Goal: Task Accomplishment & Management: Use online tool/utility

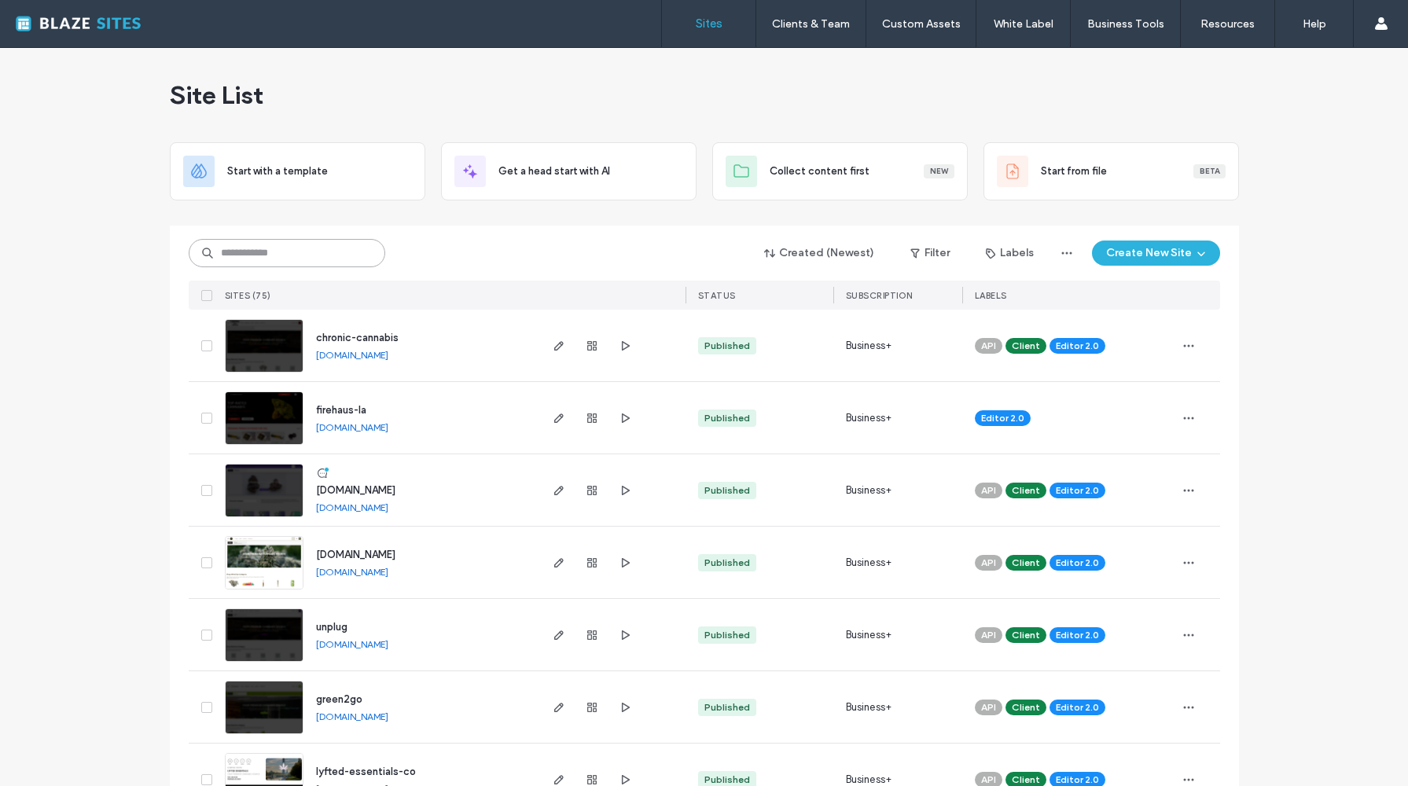
click at [277, 260] on input at bounding box center [287, 253] width 197 height 28
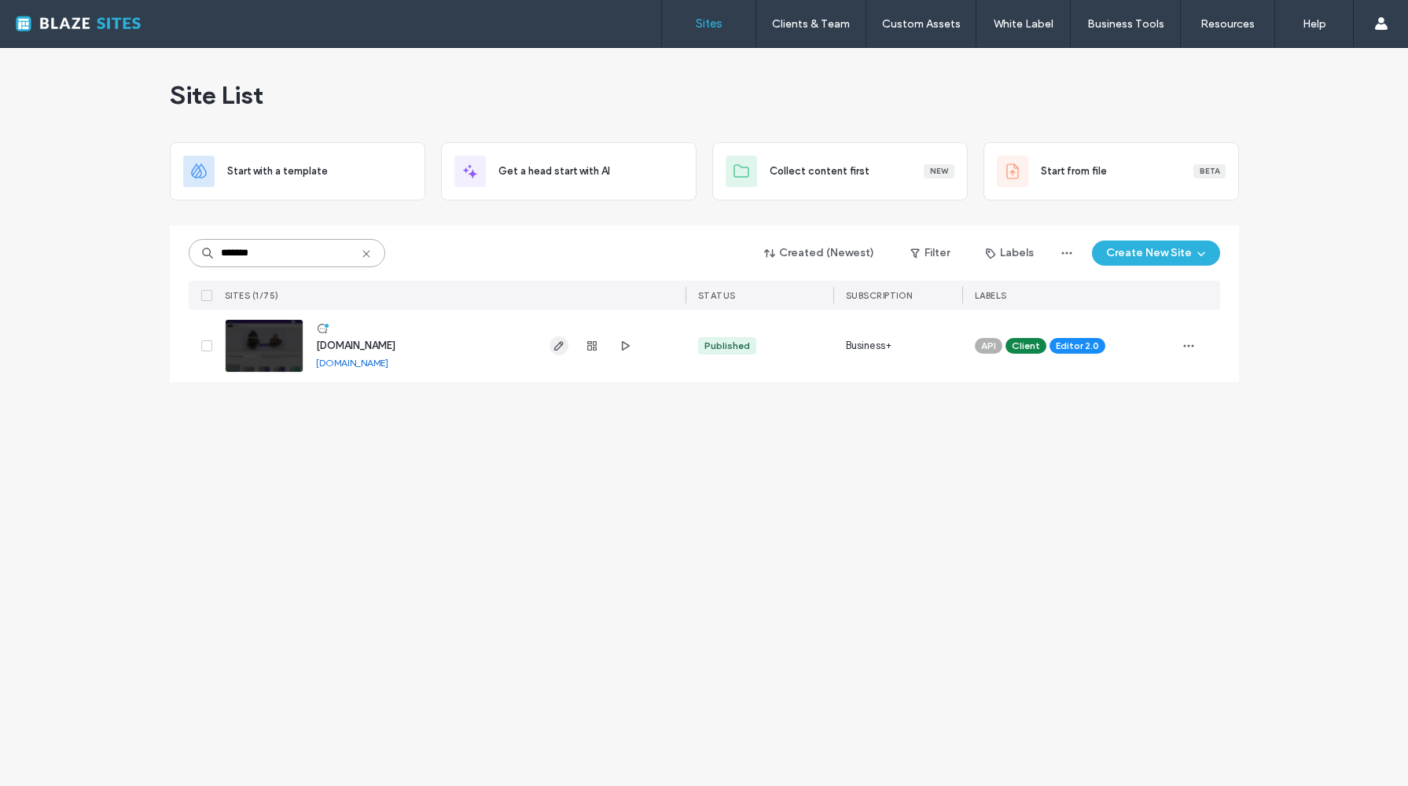
type input "*******"
click at [557, 347] on icon "button" at bounding box center [559, 346] width 13 height 13
type input "******"
click at [559, 344] on use "button" at bounding box center [557, 345] width 9 height 9
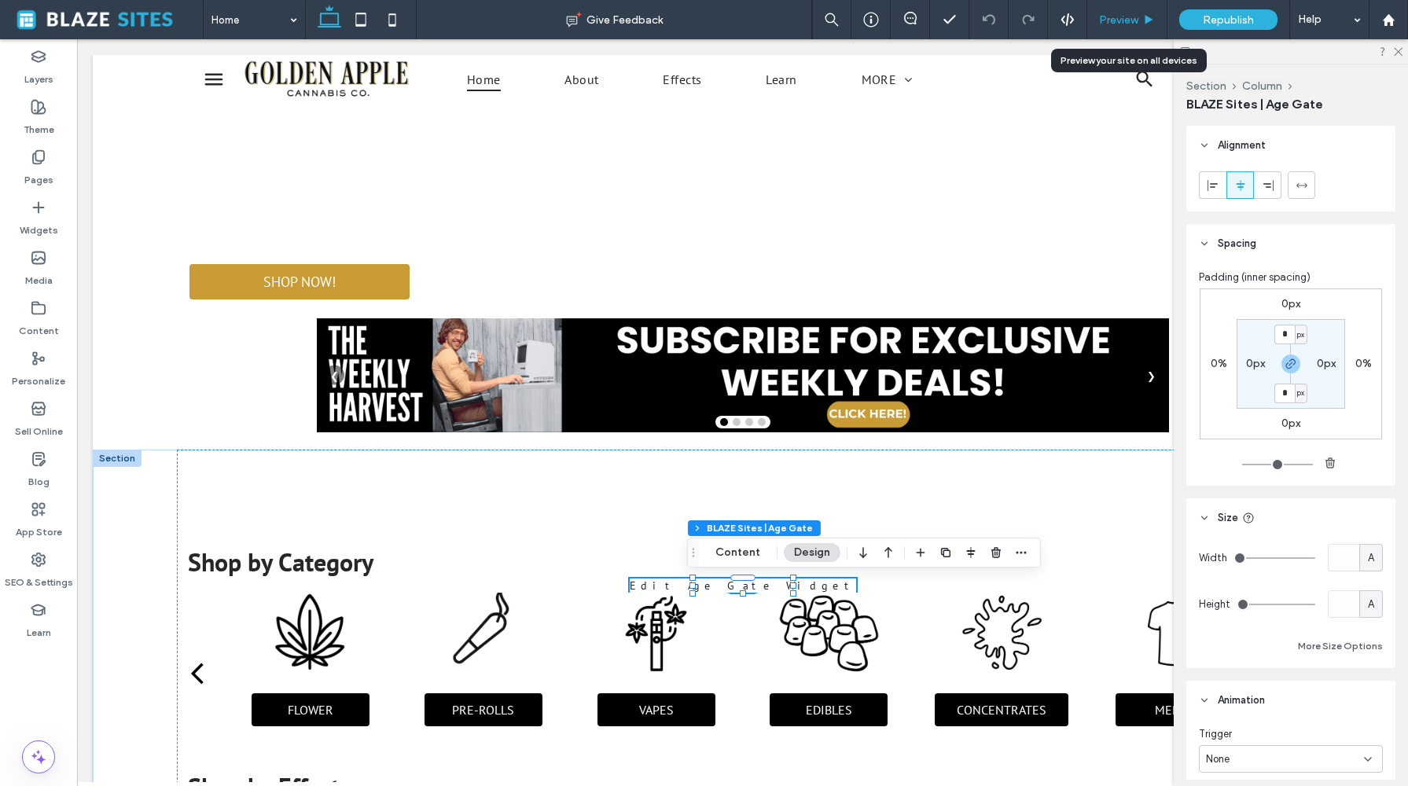
click at [1125, 21] on span "Preview" at bounding box center [1118, 19] width 39 height 13
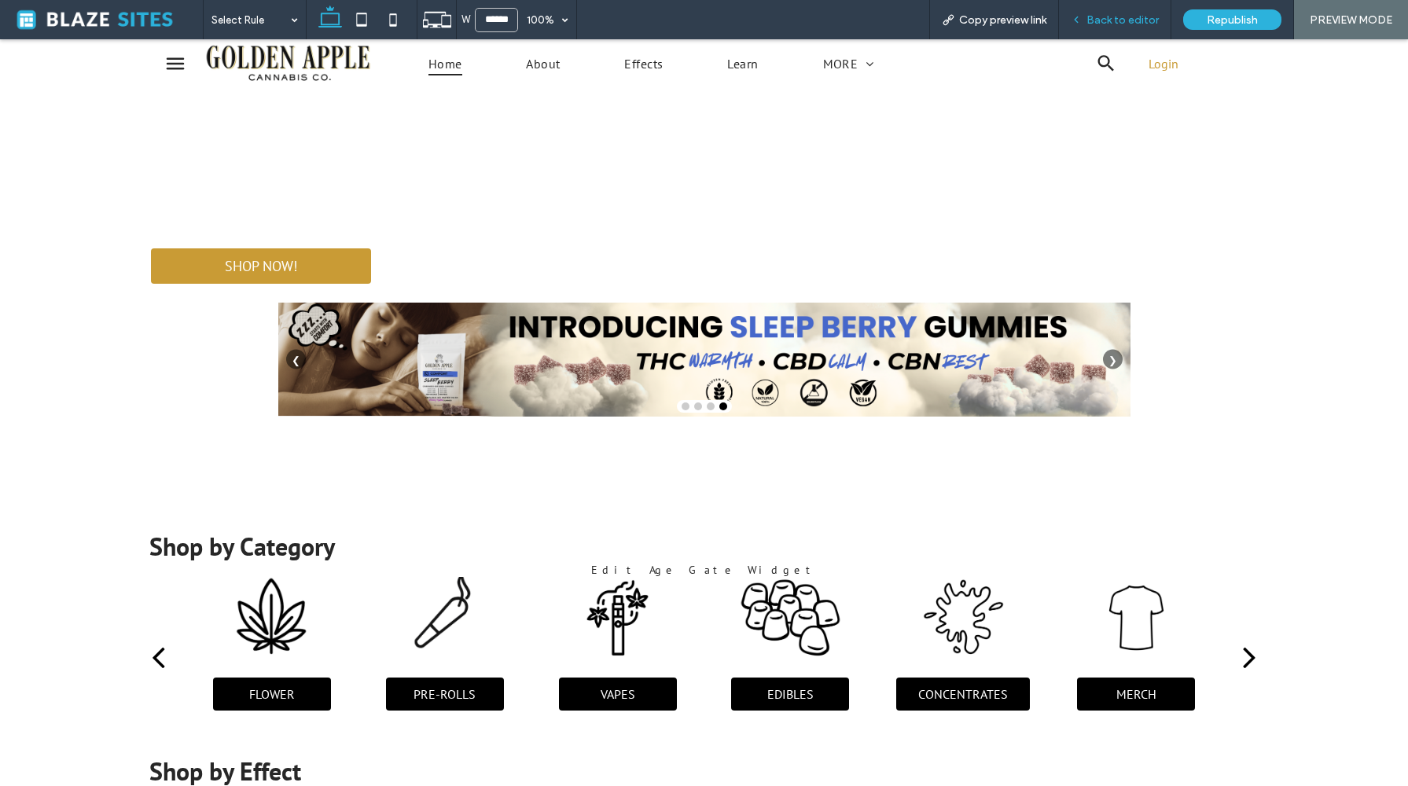
click at [1114, 21] on span "Back to editor" at bounding box center [1122, 19] width 72 height 13
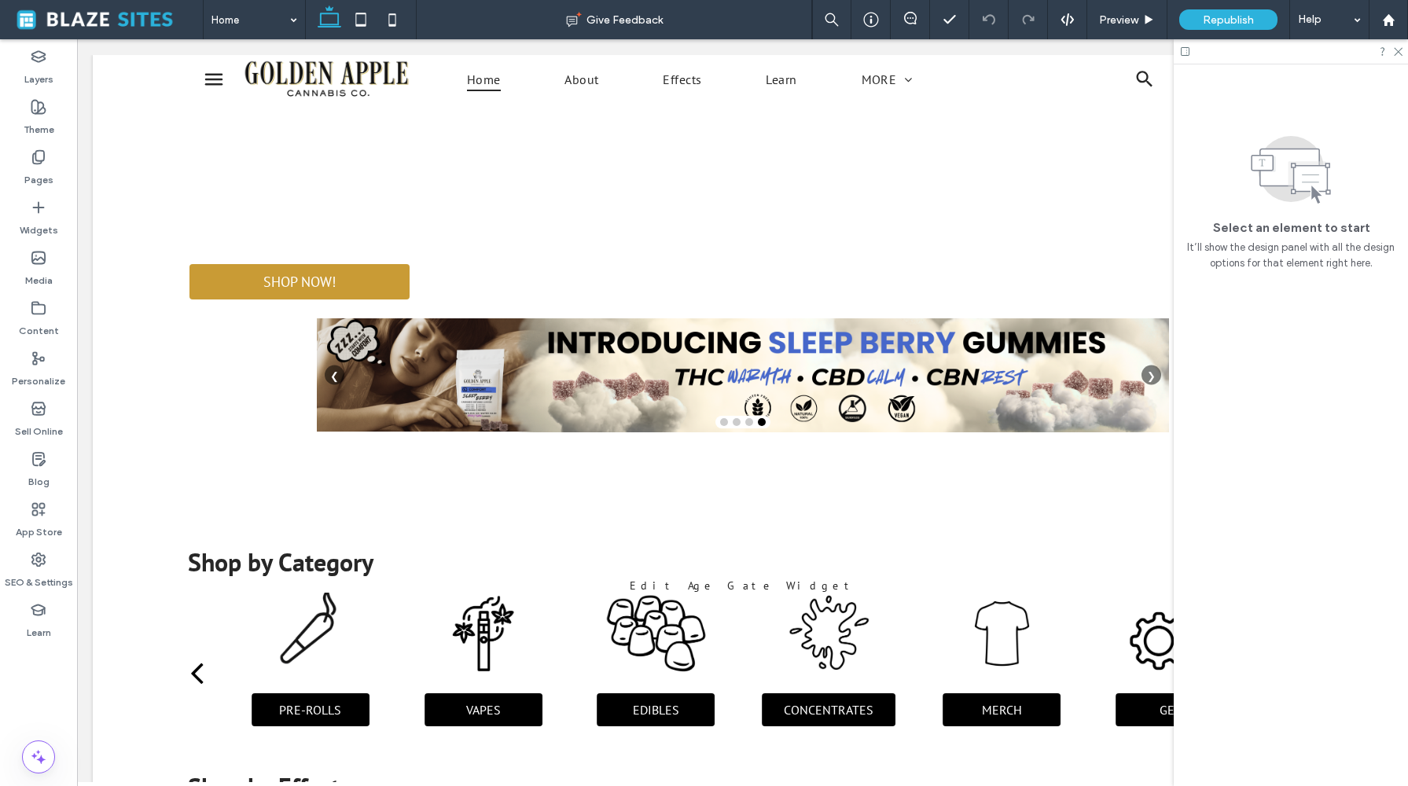
click at [86, 31] on span at bounding box center [107, 19] width 191 height 31
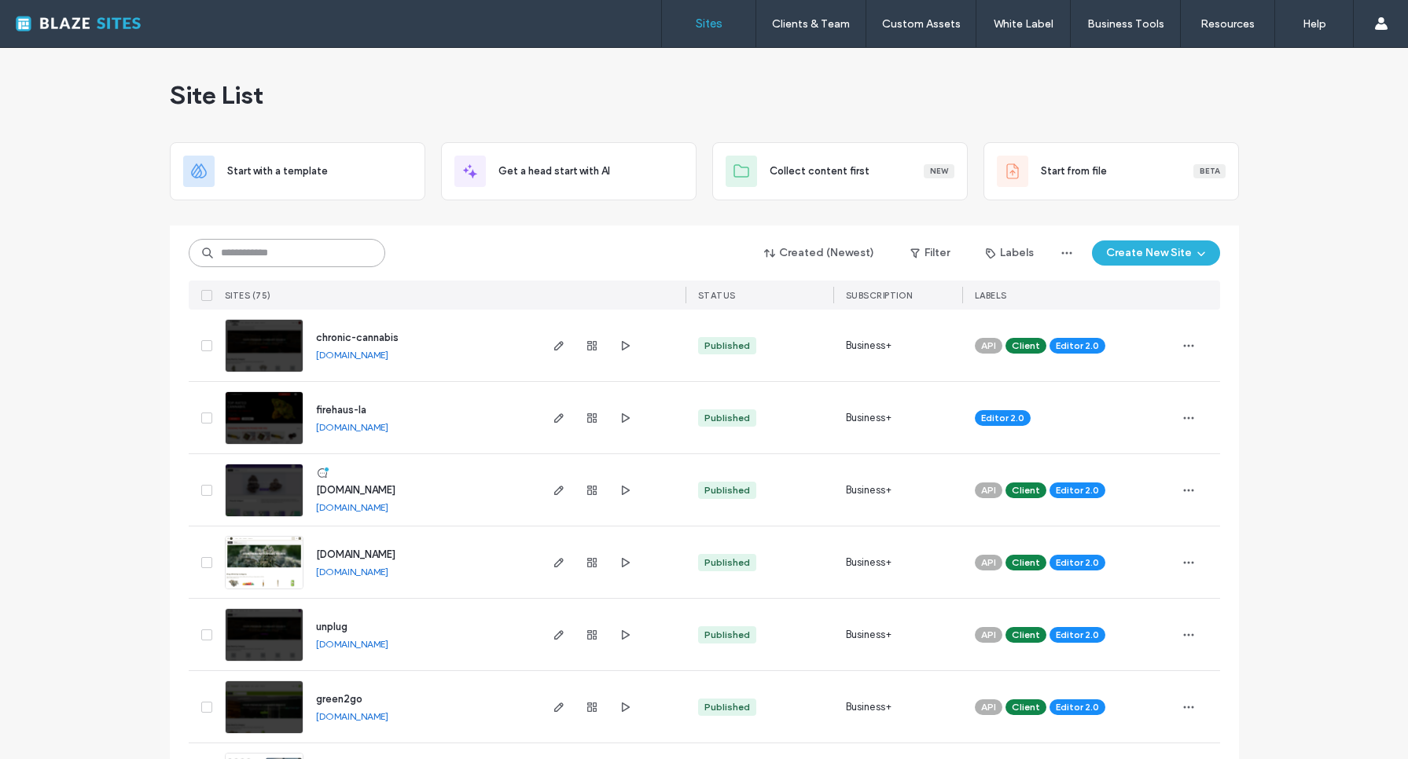
click at [271, 255] on input at bounding box center [287, 253] width 197 height 28
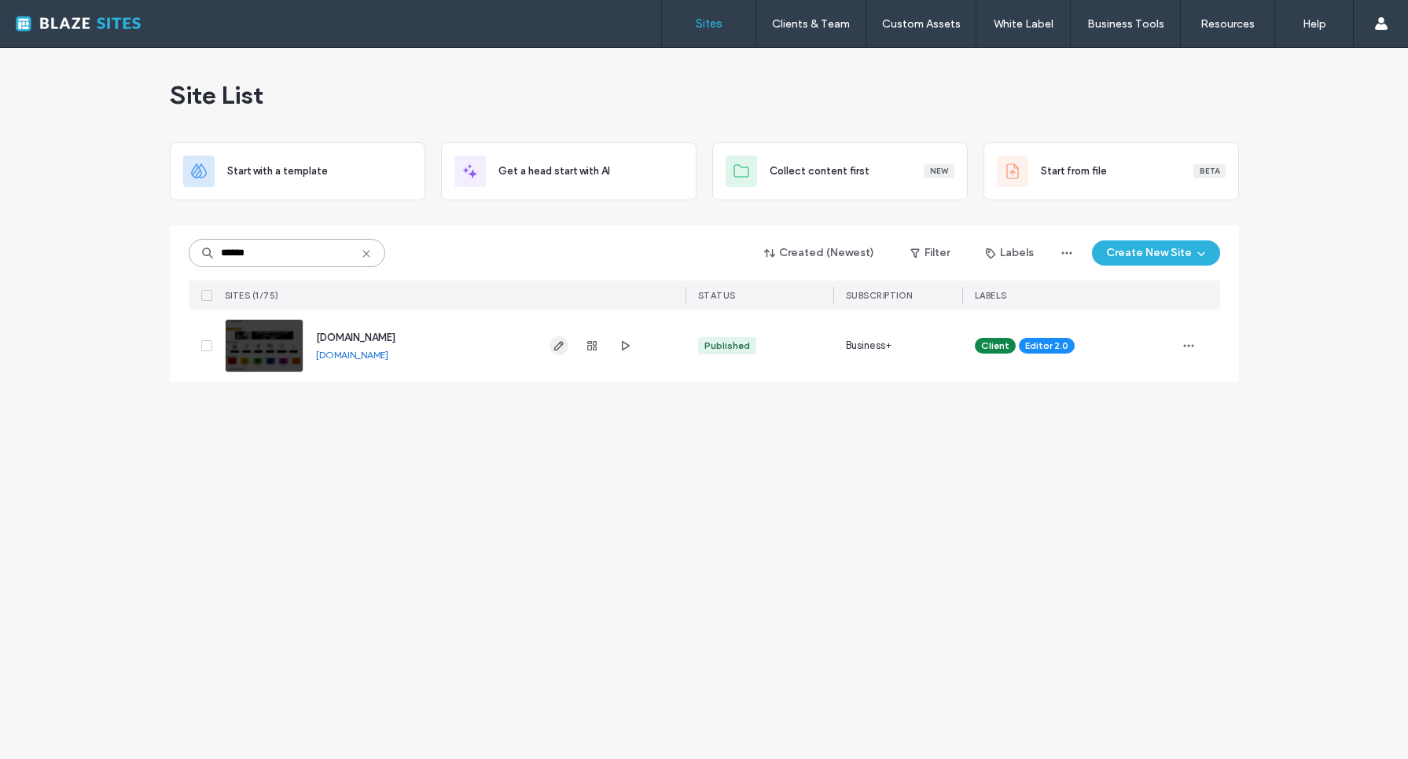
type input "******"
click at [566, 347] on span "button" at bounding box center [558, 345] width 19 height 19
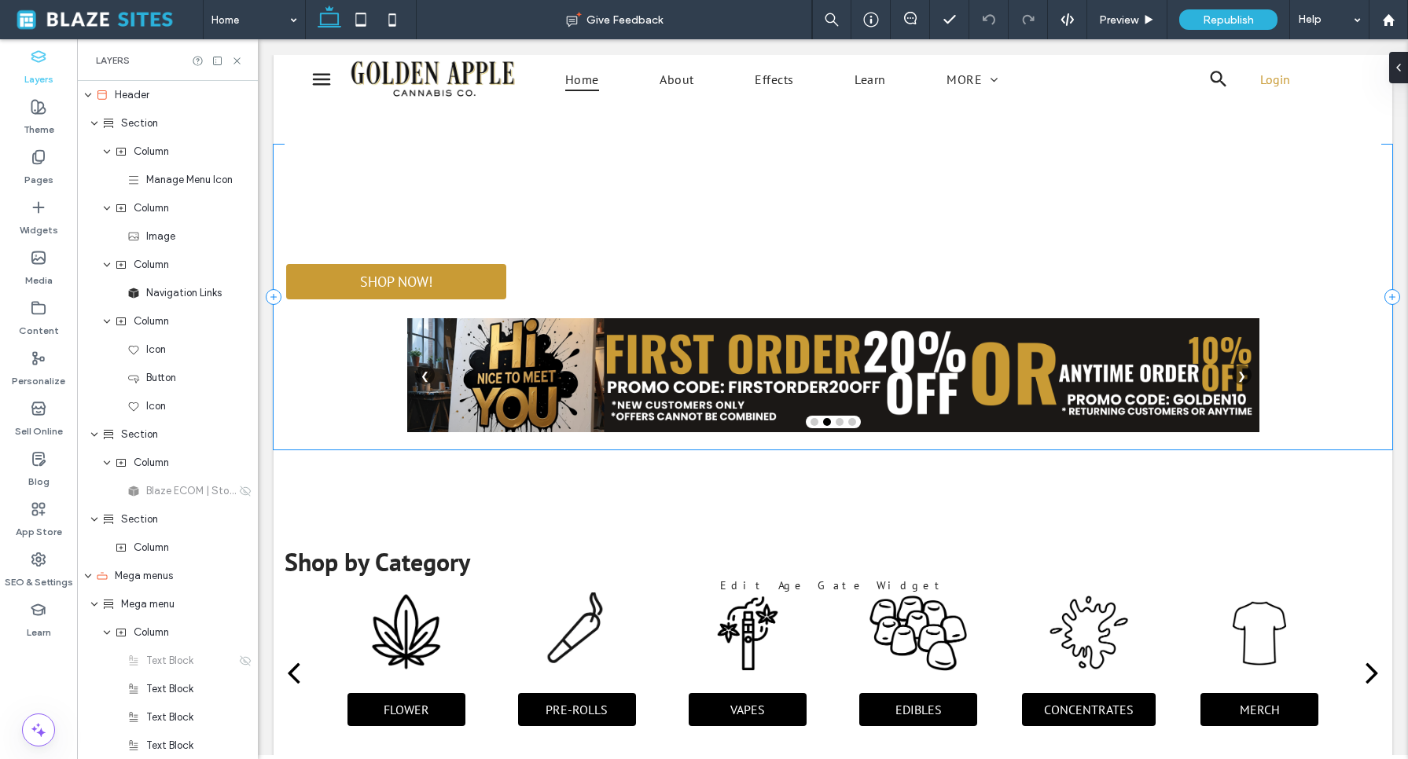
click at [428, 204] on div "SHOP NOW! Pickup Delivery Delivery from Golden Apple Cannabis ️ Pickup Location…" at bounding box center [833, 297] width 1119 height 305
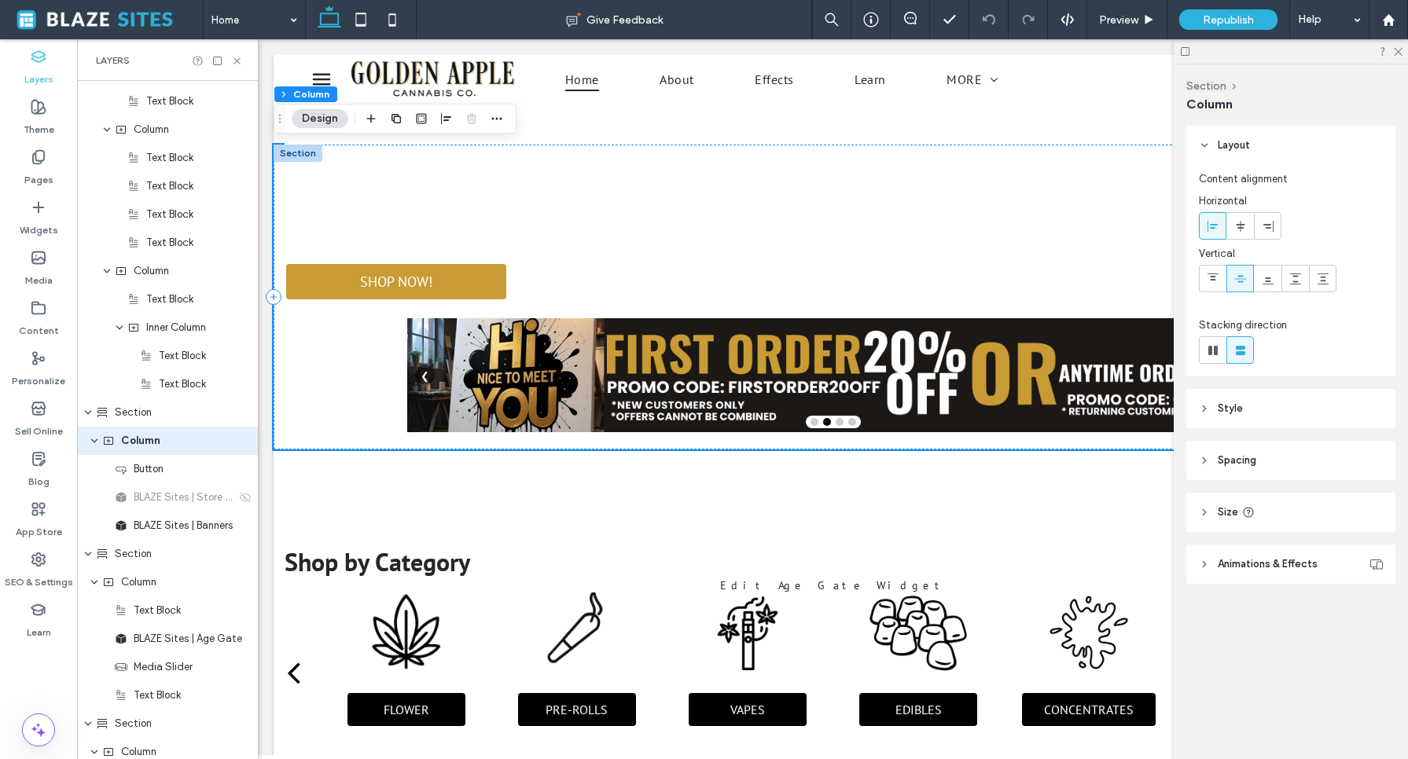
scroll to position [666, 0]
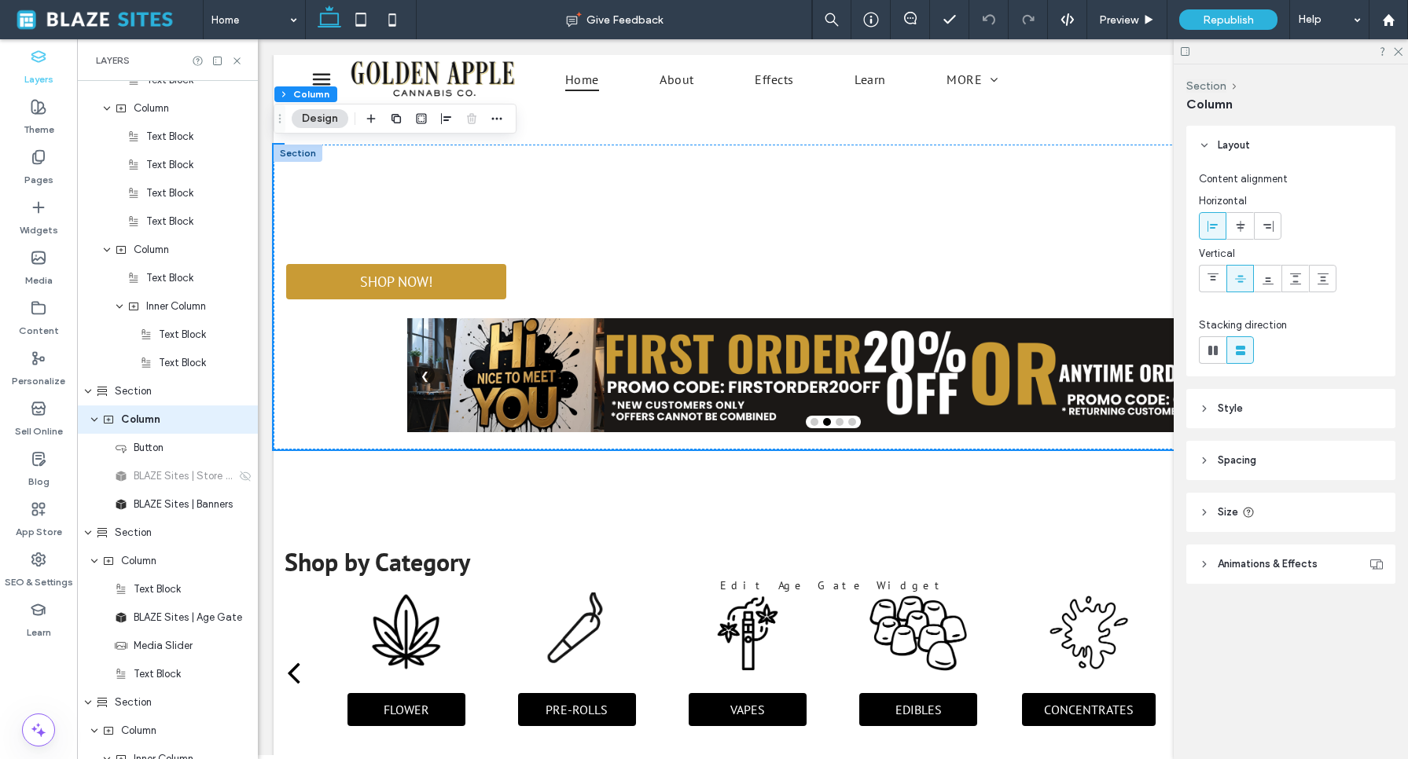
click at [323, 117] on button "Design" at bounding box center [320, 118] width 57 height 19
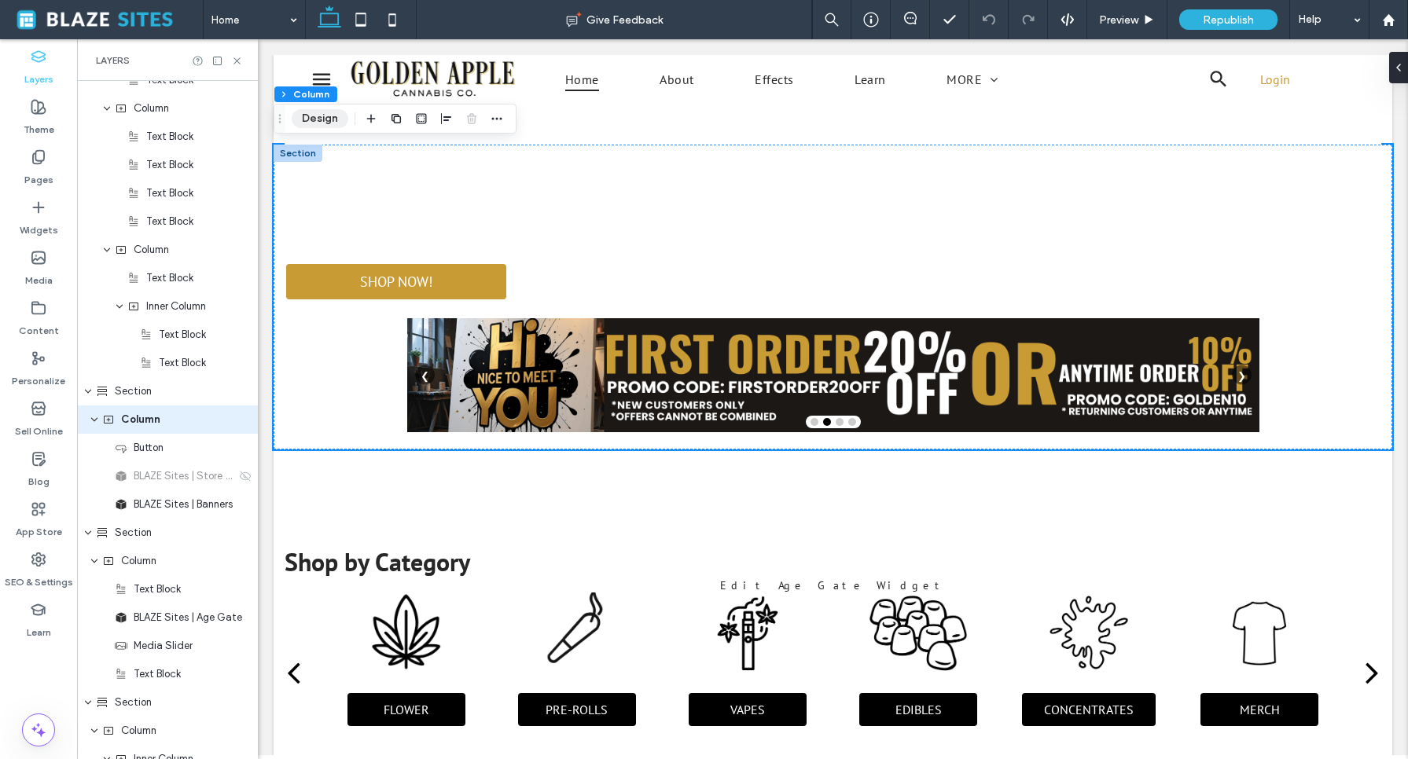
click at [323, 117] on button "Design" at bounding box center [320, 118] width 57 height 19
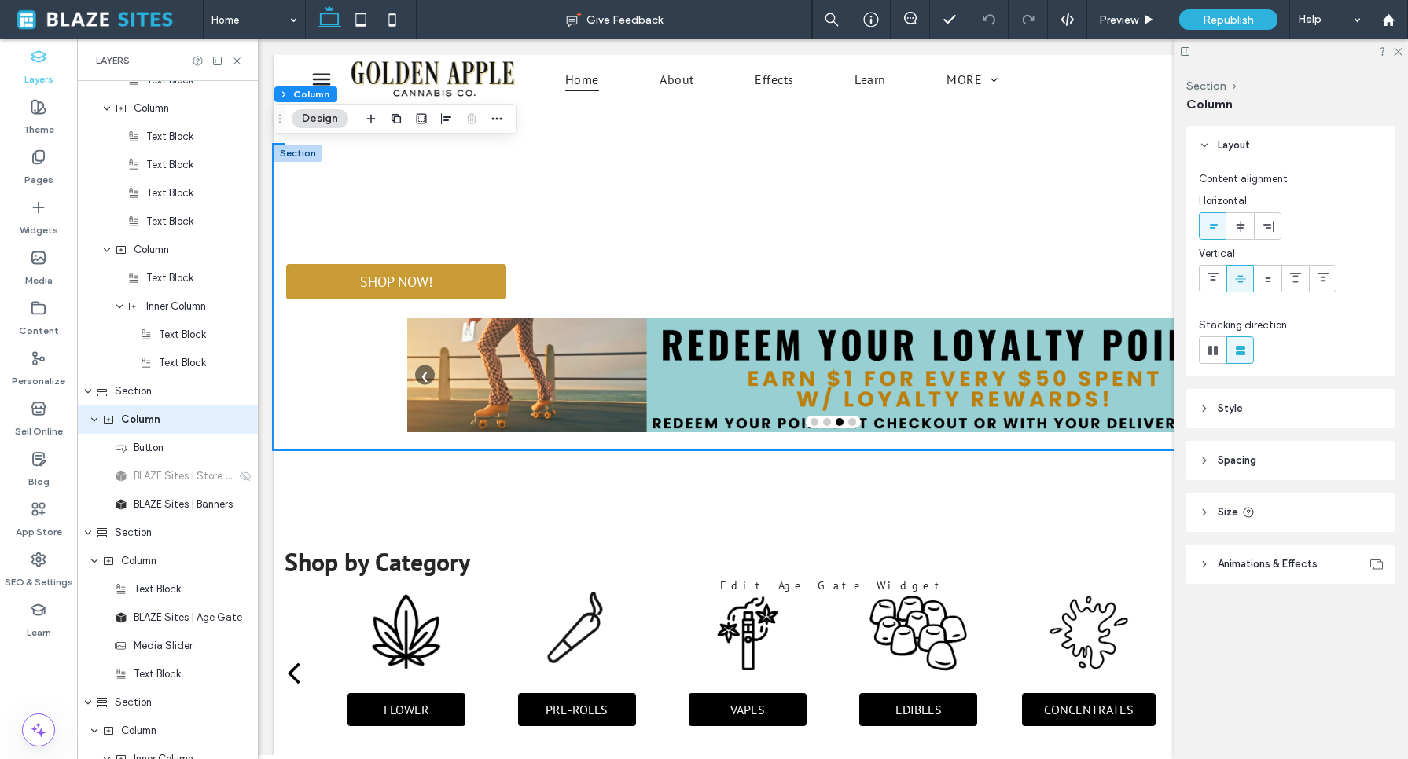
click at [1211, 461] on header "Spacing" at bounding box center [1290, 460] width 209 height 39
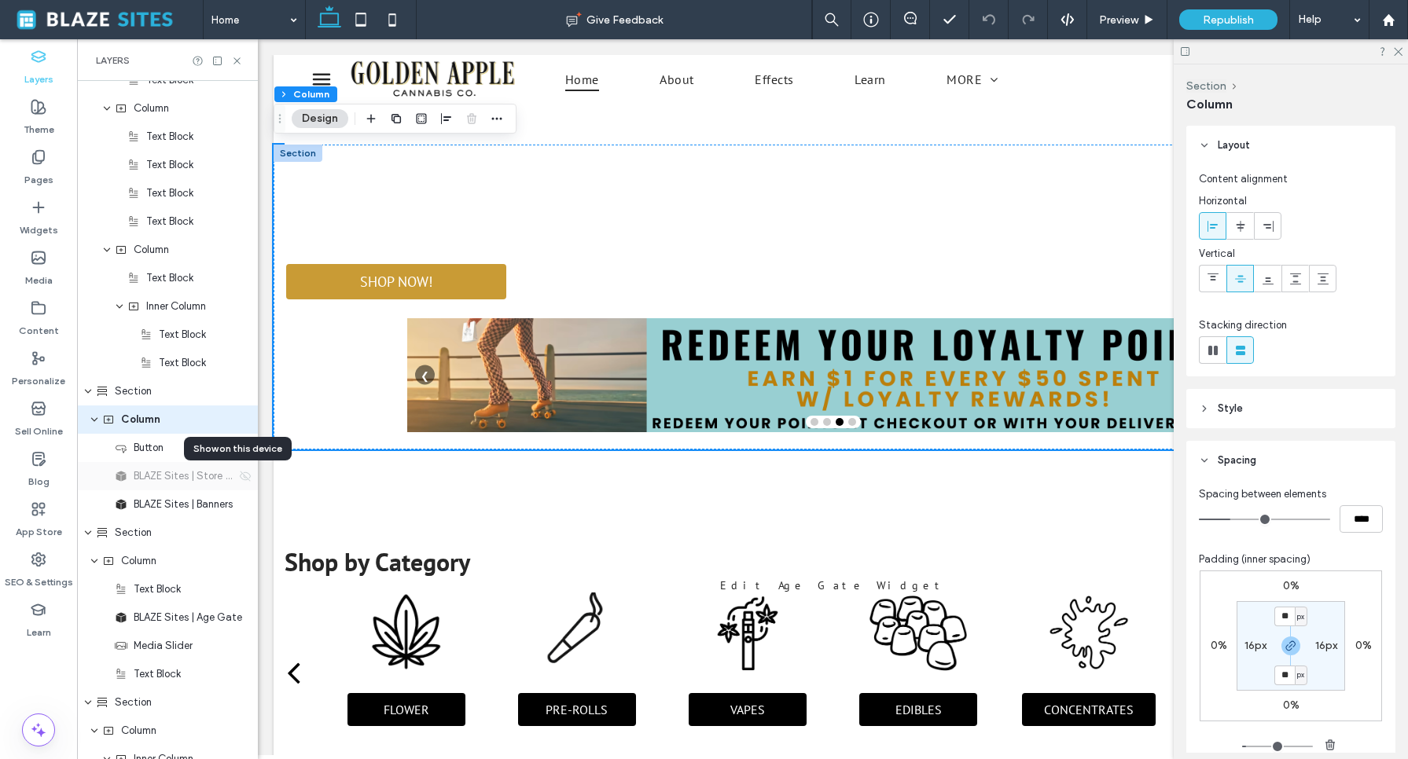
click at [240, 475] on use at bounding box center [245, 476] width 11 height 10
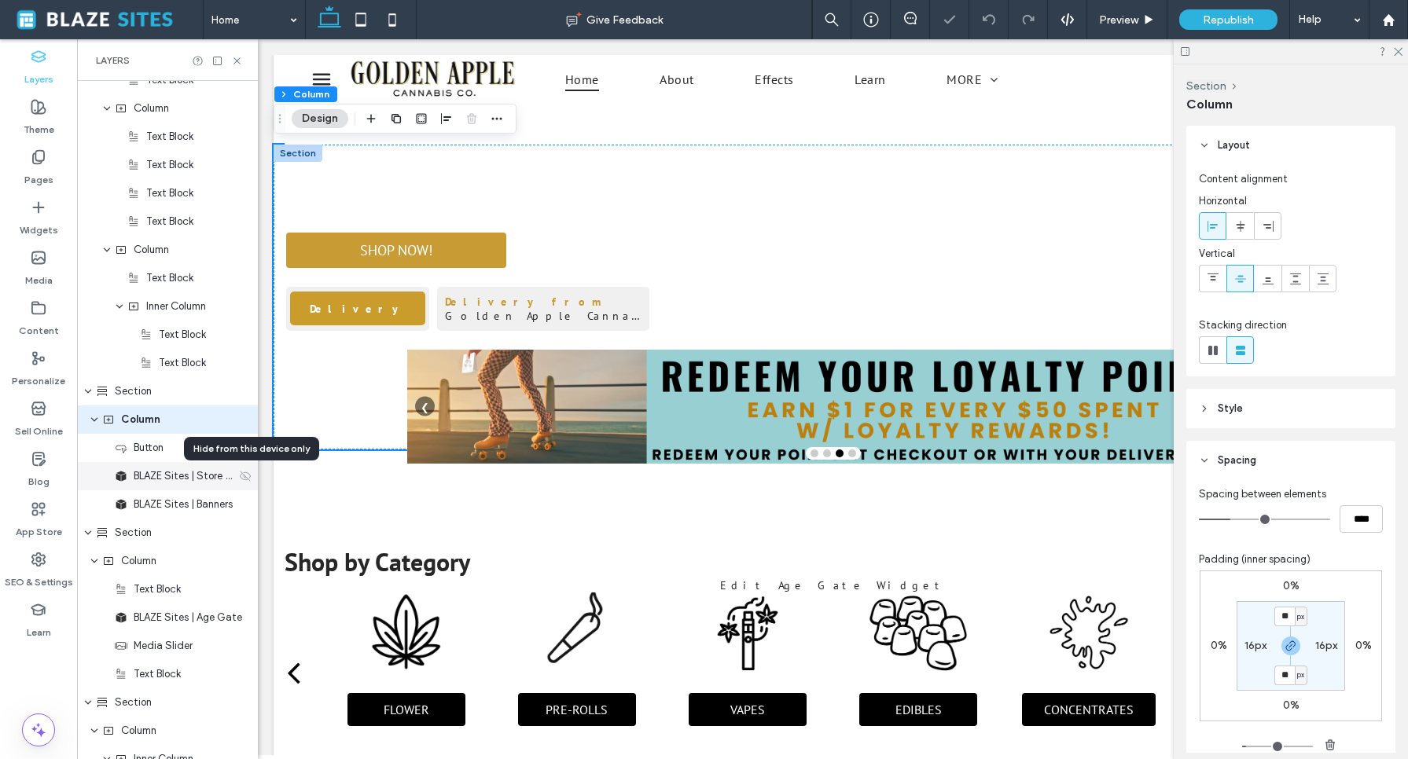
click at [240, 475] on use at bounding box center [245, 476] width 11 height 10
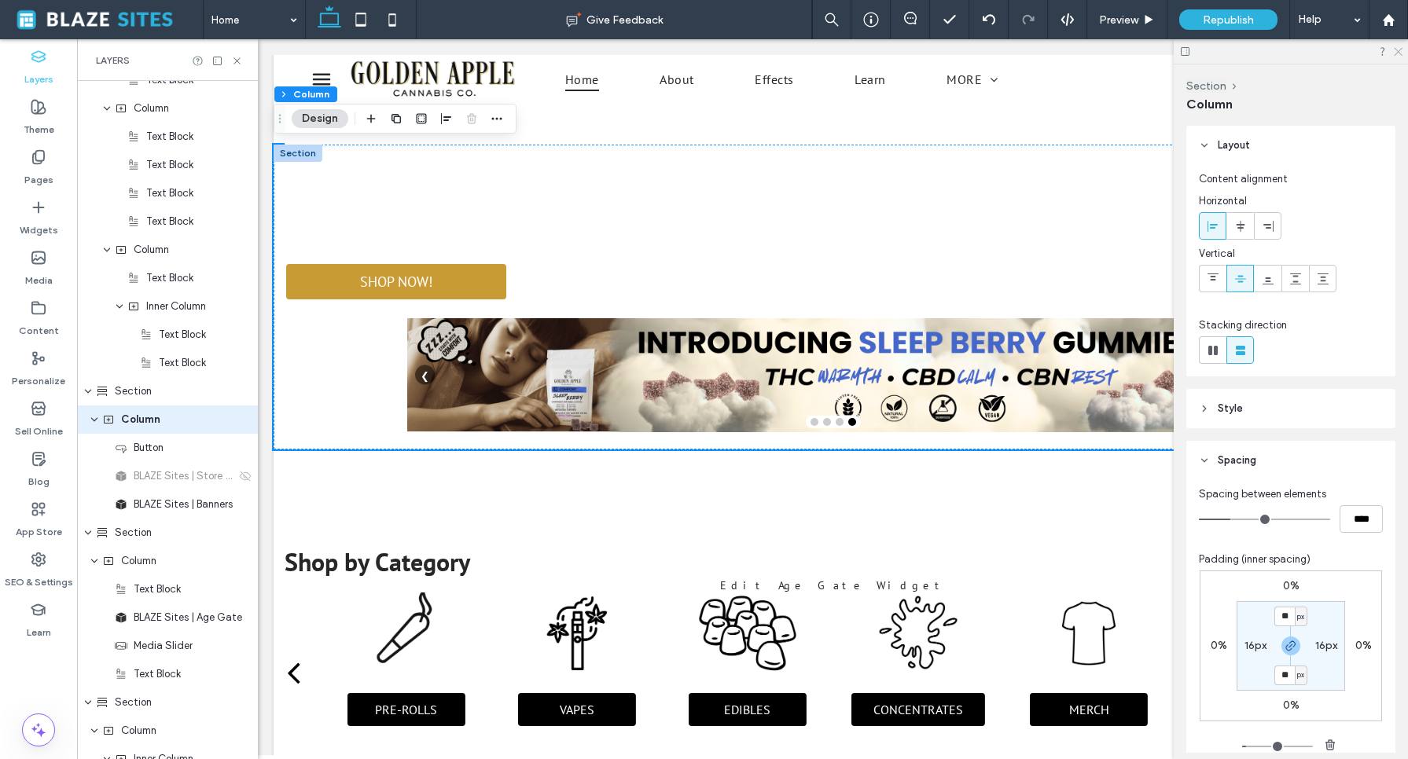
click at [1399, 54] on icon at bounding box center [1397, 51] width 10 height 10
